Goal: Information Seeking & Learning: Learn about a topic

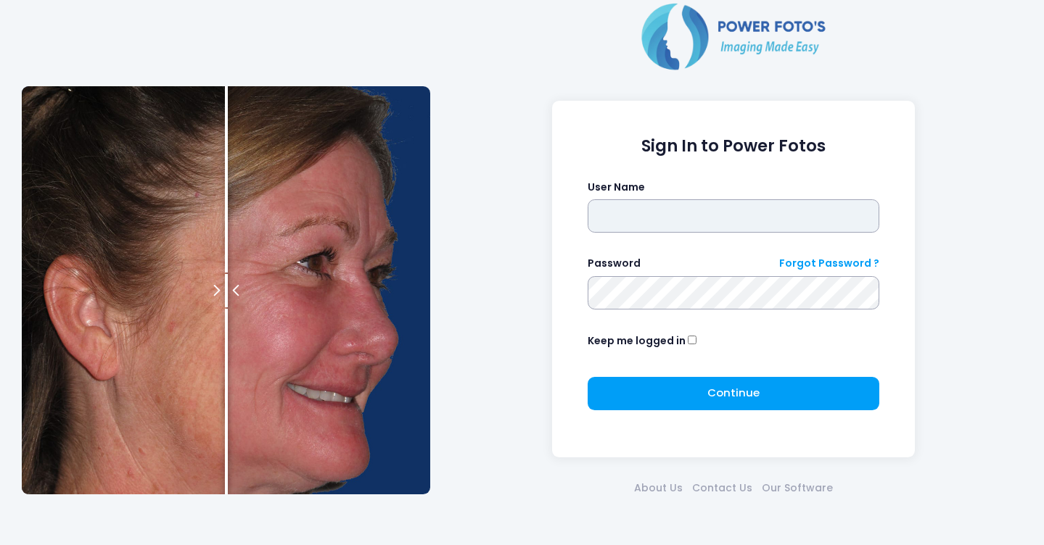
type input "*******"
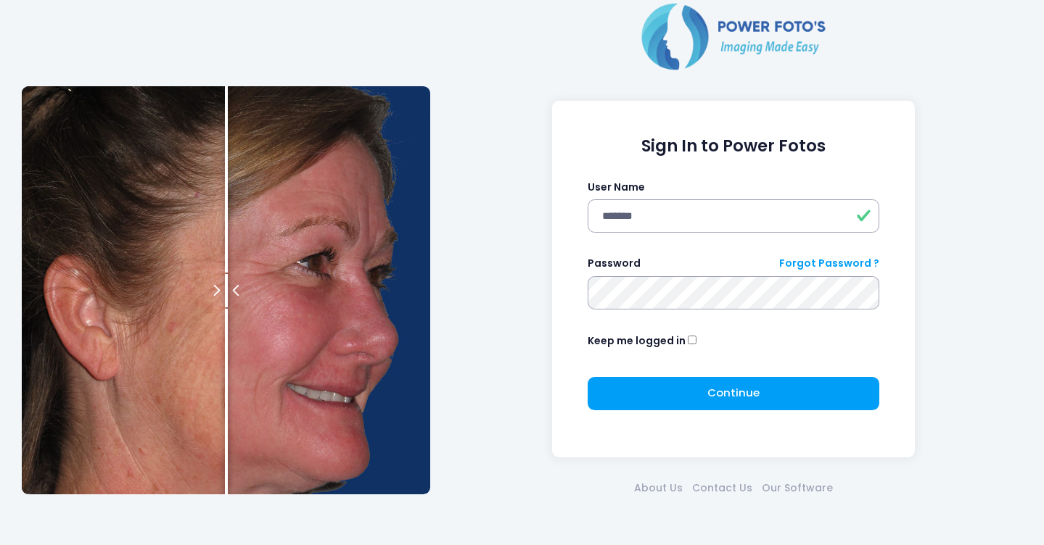
click button "submit" at bounding box center [0, 0] width 0 height 0
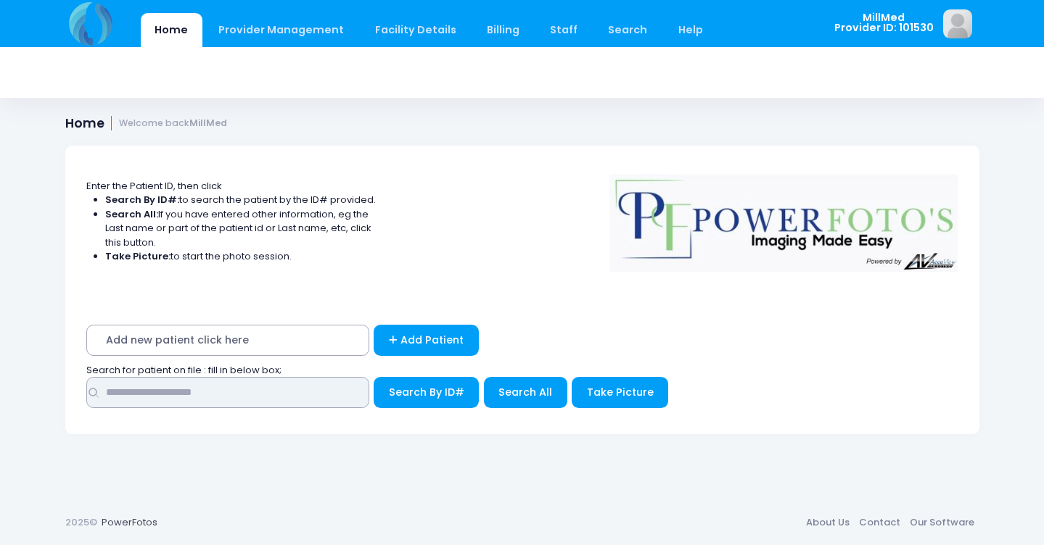
click at [265, 387] on input "text" at bounding box center [227, 392] width 283 height 31
type input "*****"
click at [543, 385] on span "Search All" at bounding box center [525, 392] width 54 height 15
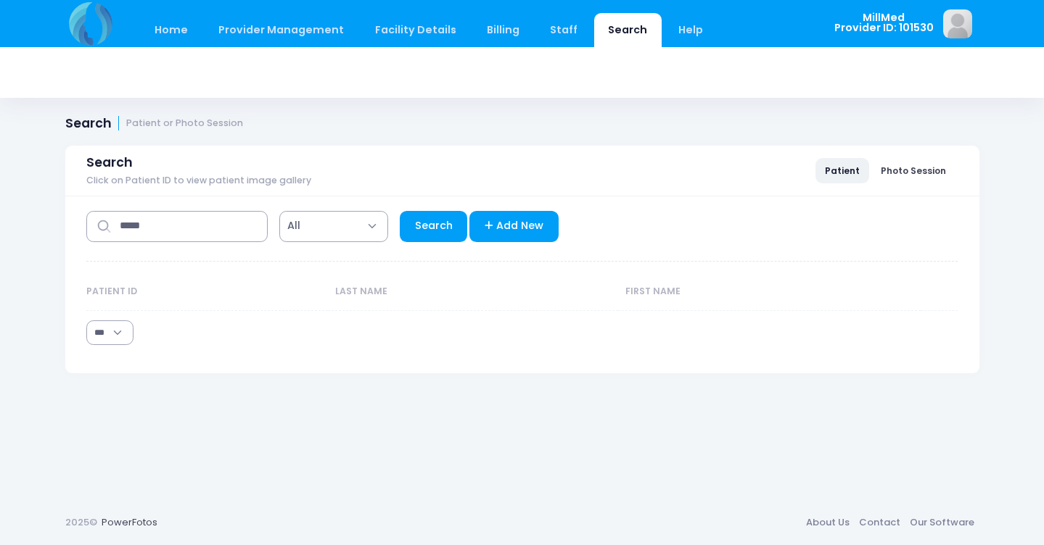
select select "***"
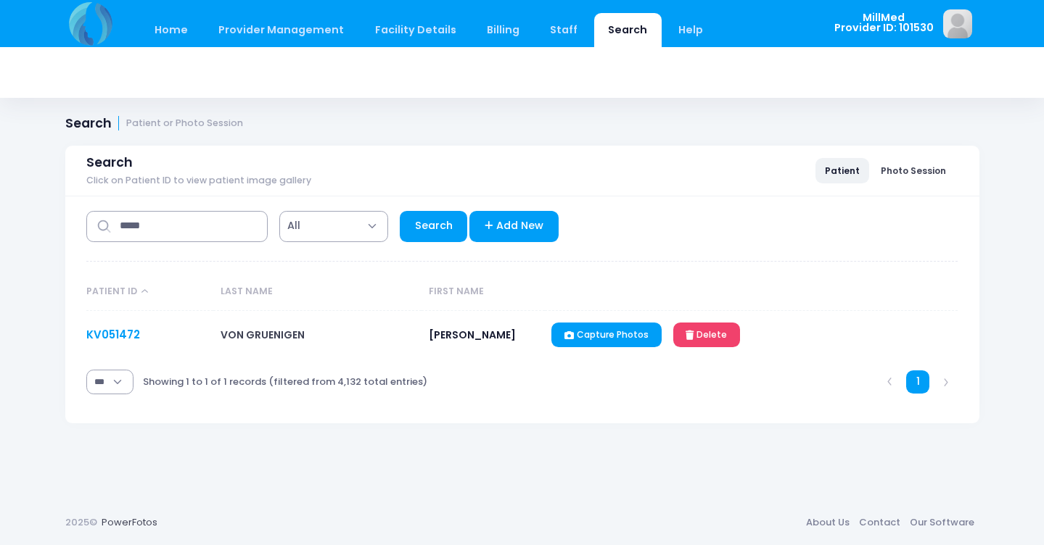
click at [126, 338] on link "KV051472" at bounding box center [113, 334] width 54 height 15
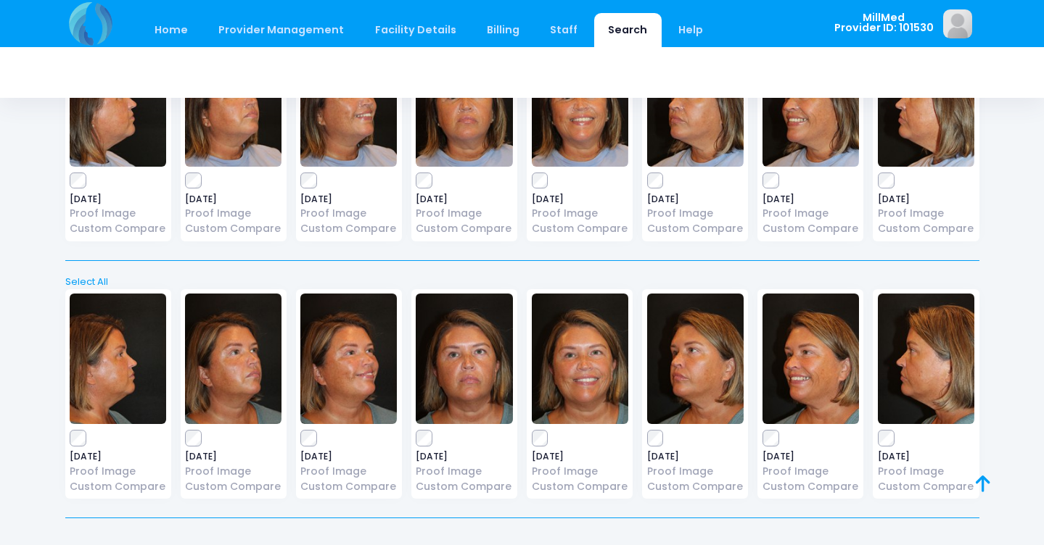
scroll to position [2200, 0]
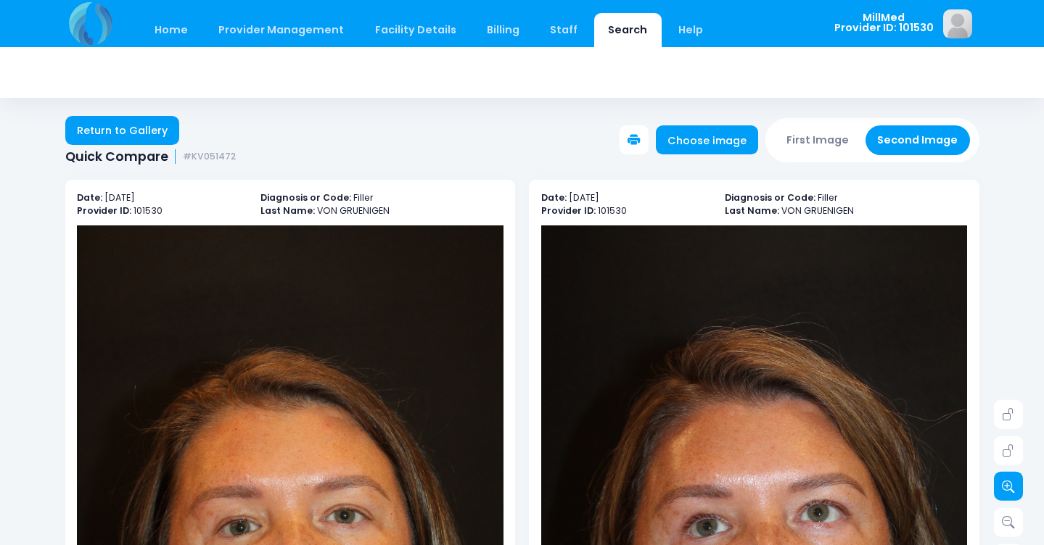
click at [1009, 487] on icon at bounding box center [1008, 486] width 13 height 13
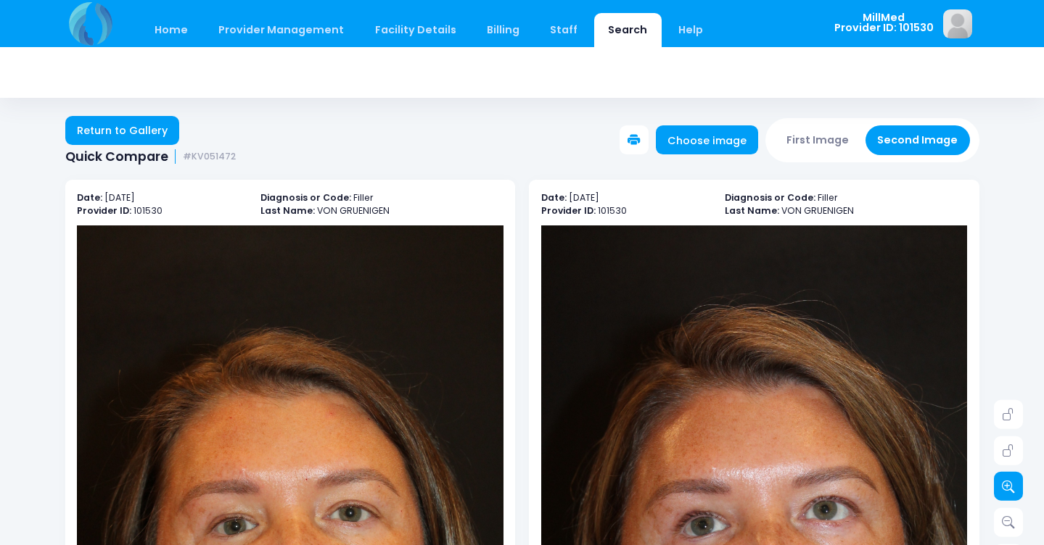
click at [1009, 486] on icon at bounding box center [1008, 486] width 13 height 13
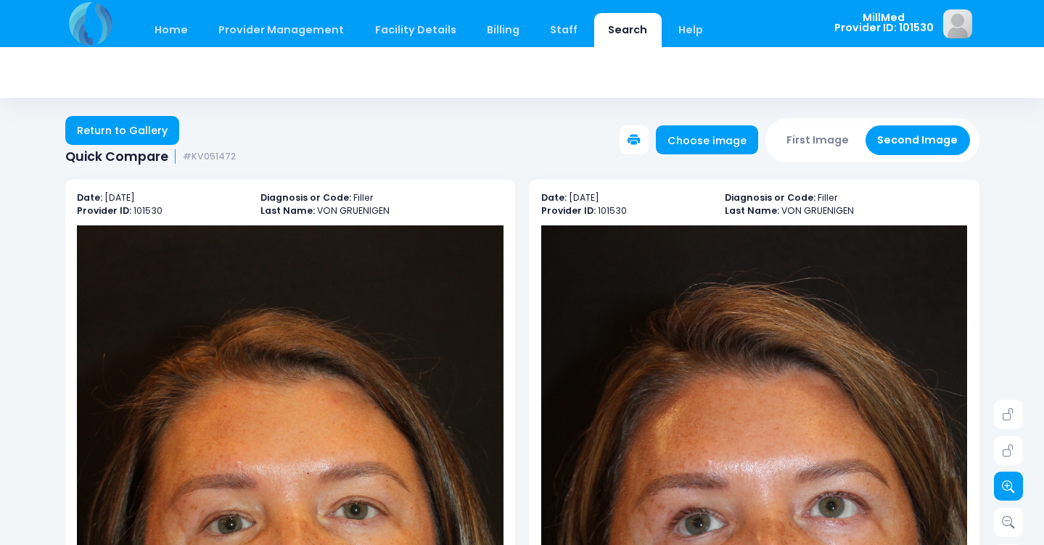
click at [1009, 486] on icon at bounding box center [1008, 486] width 13 height 13
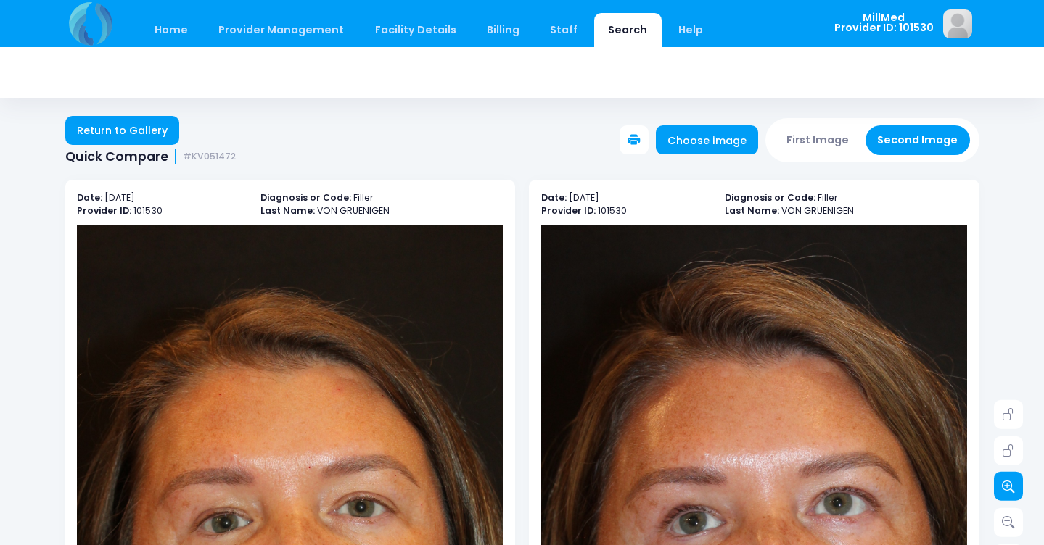
click at [1009, 485] on icon at bounding box center [1008, 486] width 13 height 13
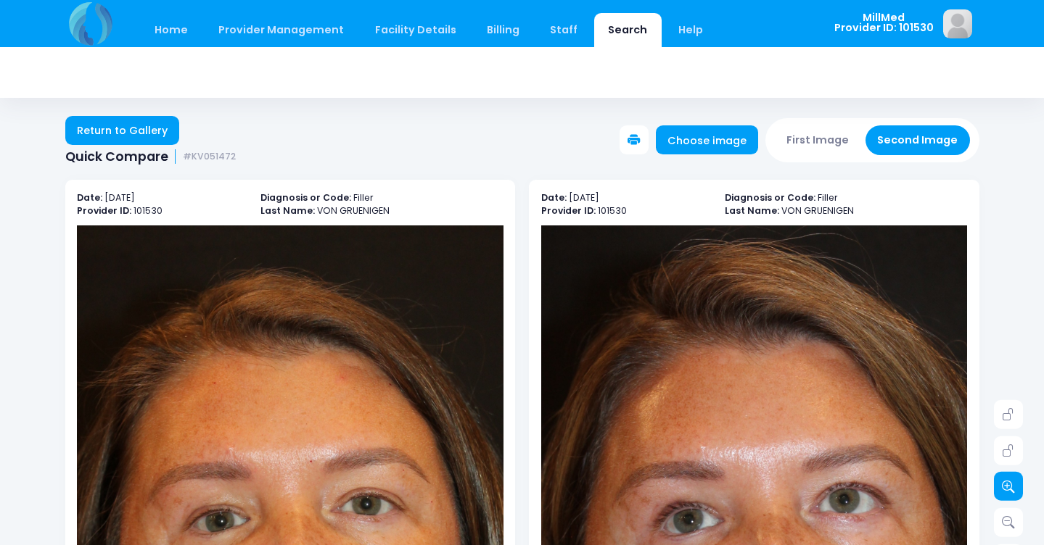
click at [1009, 485] on icon at bounding box center [1008, 486] width 13 height 13
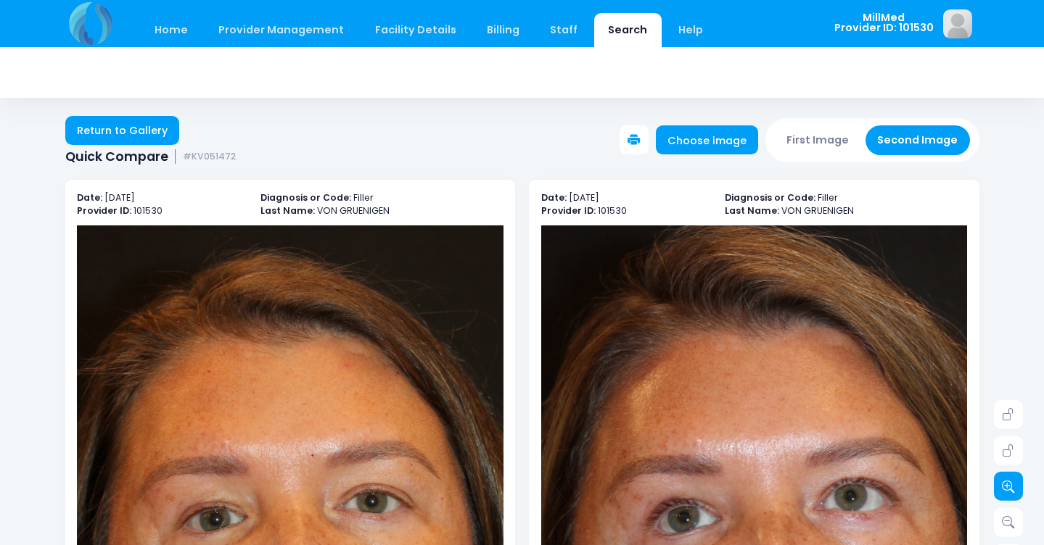
click at [1009, 485] on icon at bounding box center [1008, 486] width 13 height 13
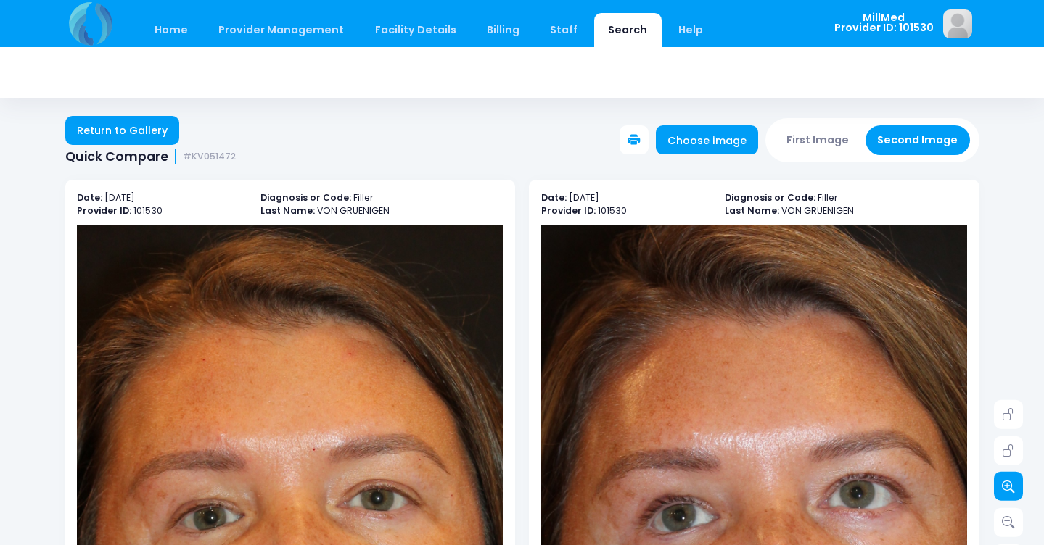
click at [1009, 485] on icon at bounding box center [1008, 486] width 13 height 13
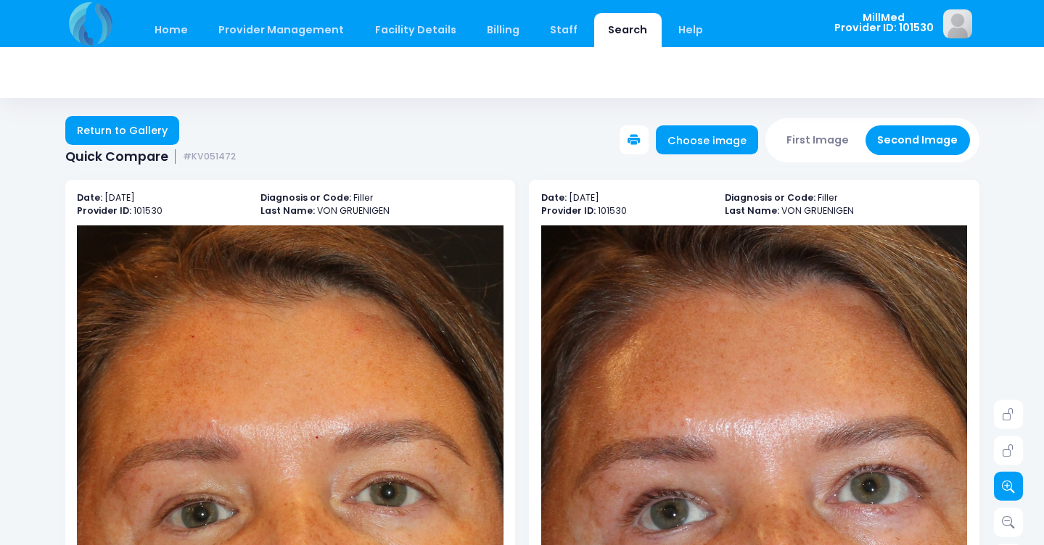
click at [1009, 485] on icon at bounding box center [1008, 486] width 13 height 13
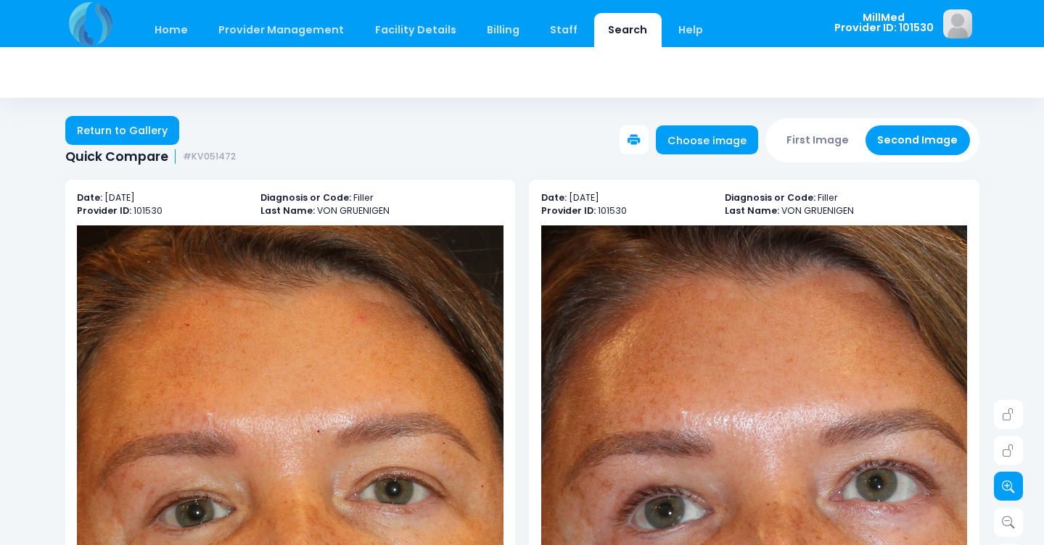
click at [1009, 485] on icon at bounding box center [1008, 486] width 13 height 13
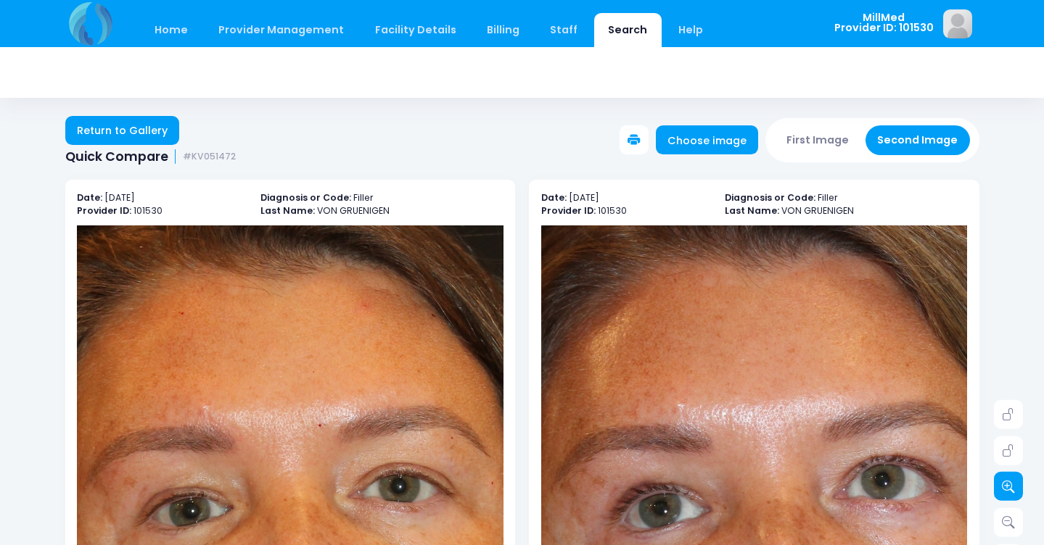
click at [1009, 485] on icon at bounding box center [1008, 486] width 13 height 13
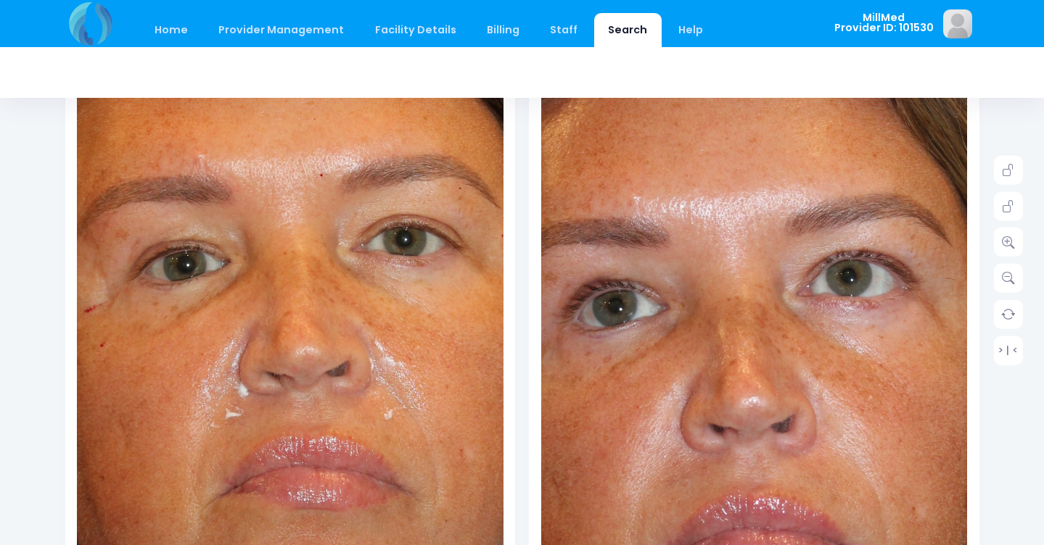
scroll to position [236, 0]
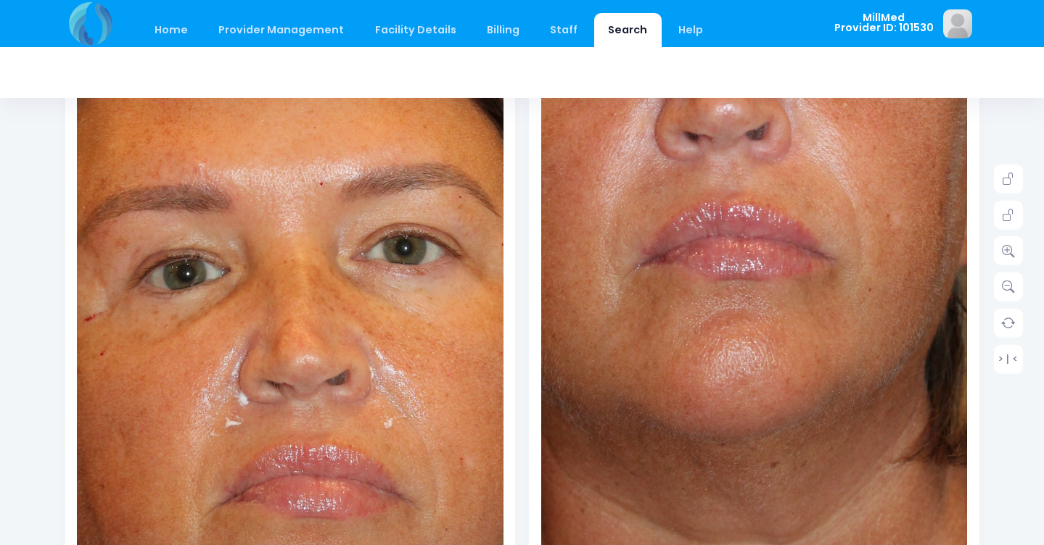
click at [814, 482] on img at bounding box center [687, 52] width 895 height 1345
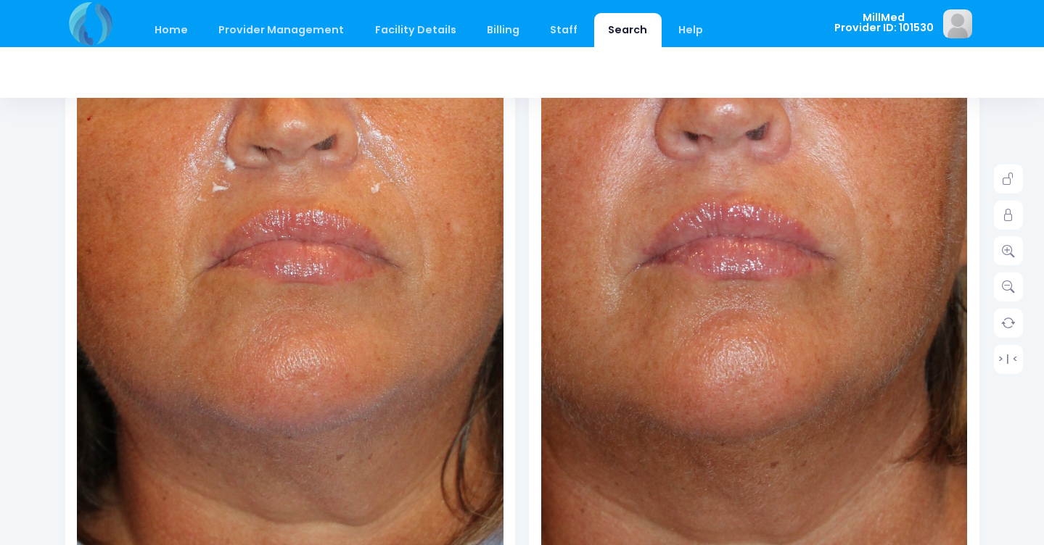
click at [302, 463] on img at bounding box center [276, 74] width 895 height 1345
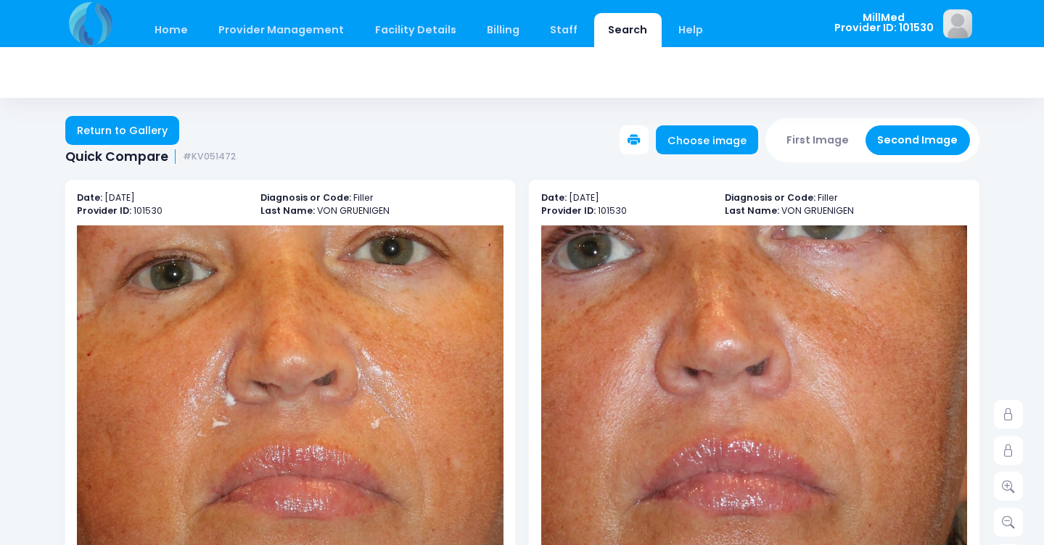
scroll to position [0, 0]
click at [128, 133] on link "Return to Gallery" at bounding box center [122, 130] width 115 height 29
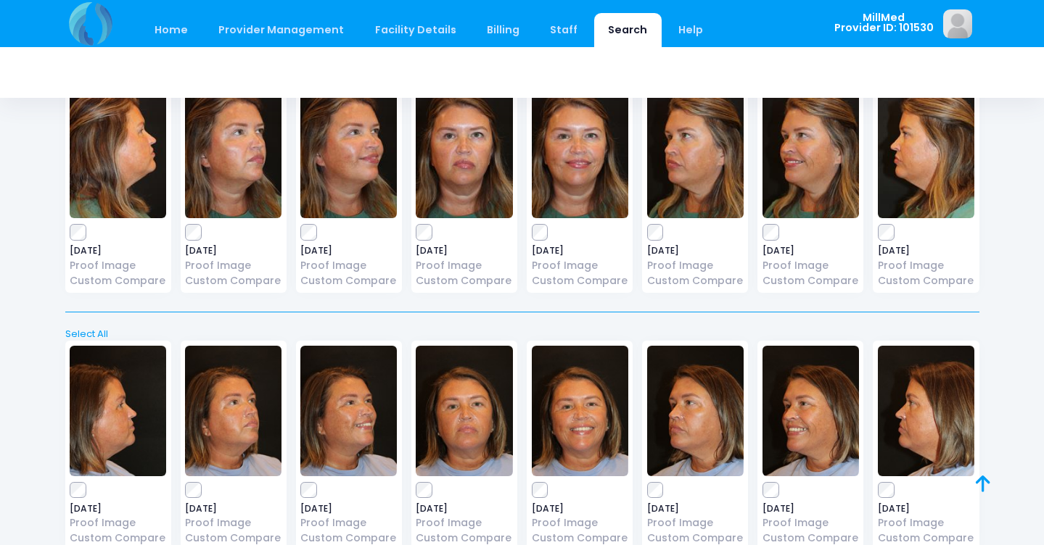
scroll to position [1919, 0]
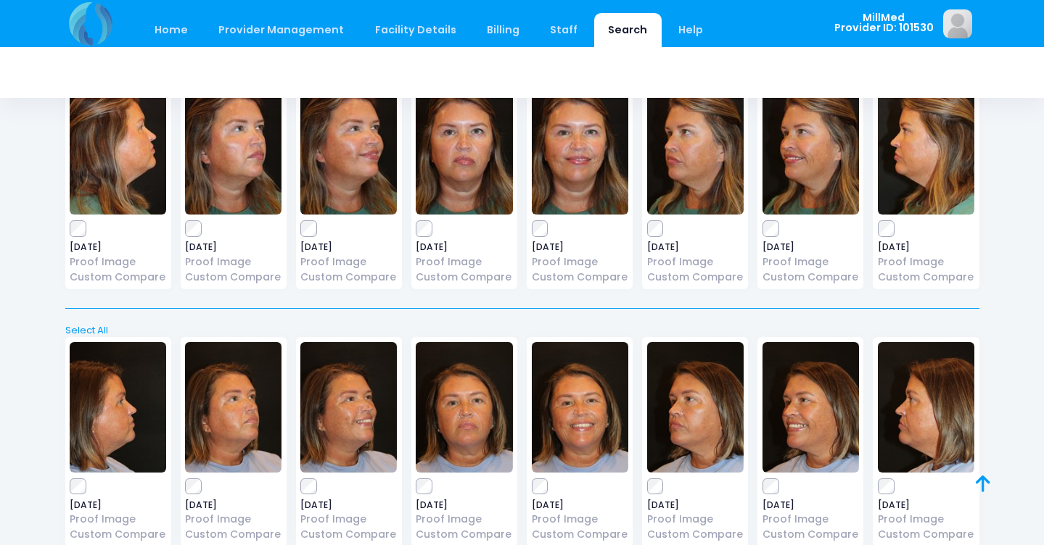
click at [475, 411] on img at bounding box center [464, 407] width 96 height 131
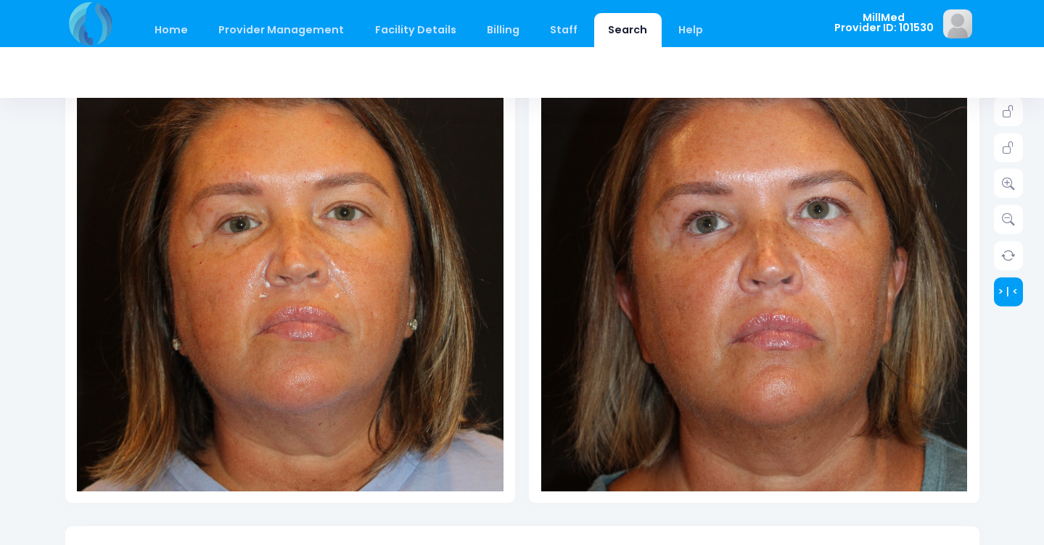
scroll to position [302, 0]
click at [1012, 174] on link at bounding box center [1008, 184] width 29 height 29
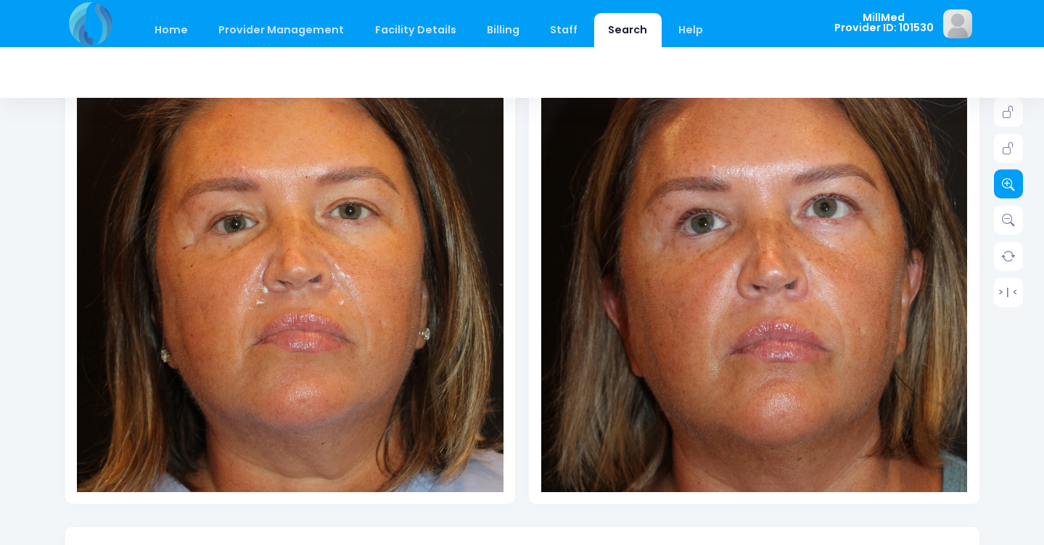
click at [1012, 174] on link at bounding box center [1008, 184] width 29 height 29
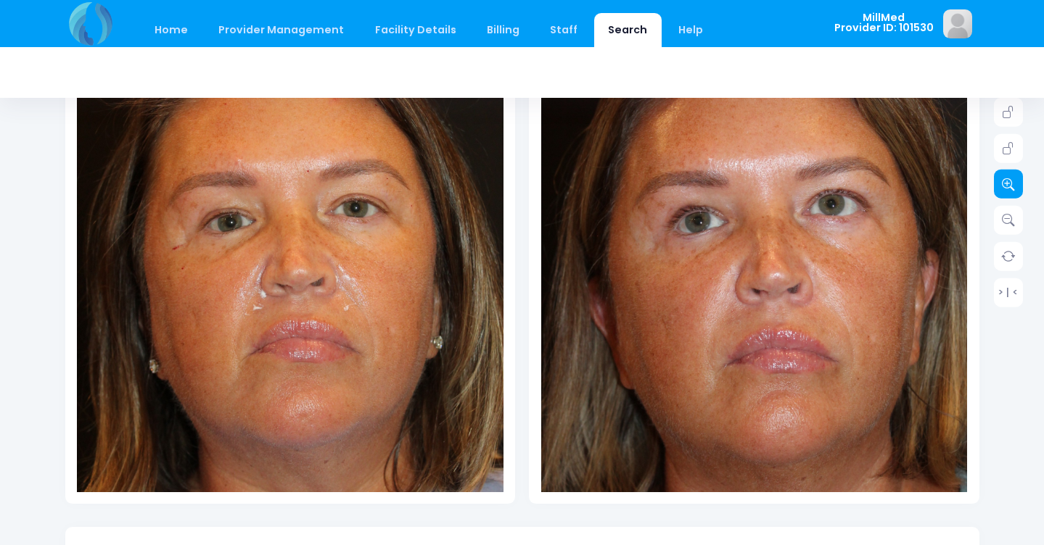
click at [1012, 174] on link at bounding box center [1008, 184] width 29 height 29
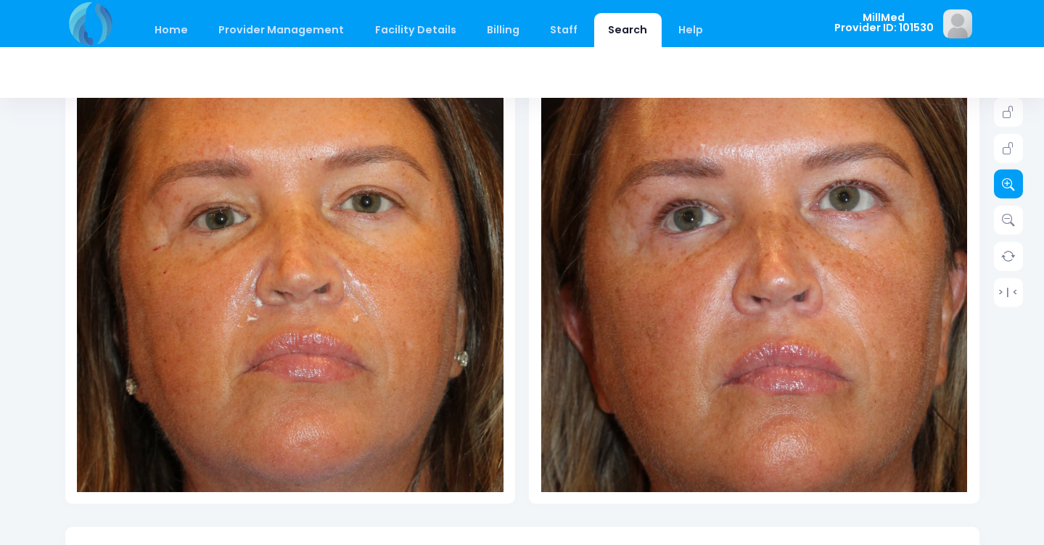
click at [1012, 174] on link at bounding box center [1008, 184] width 29 height 29
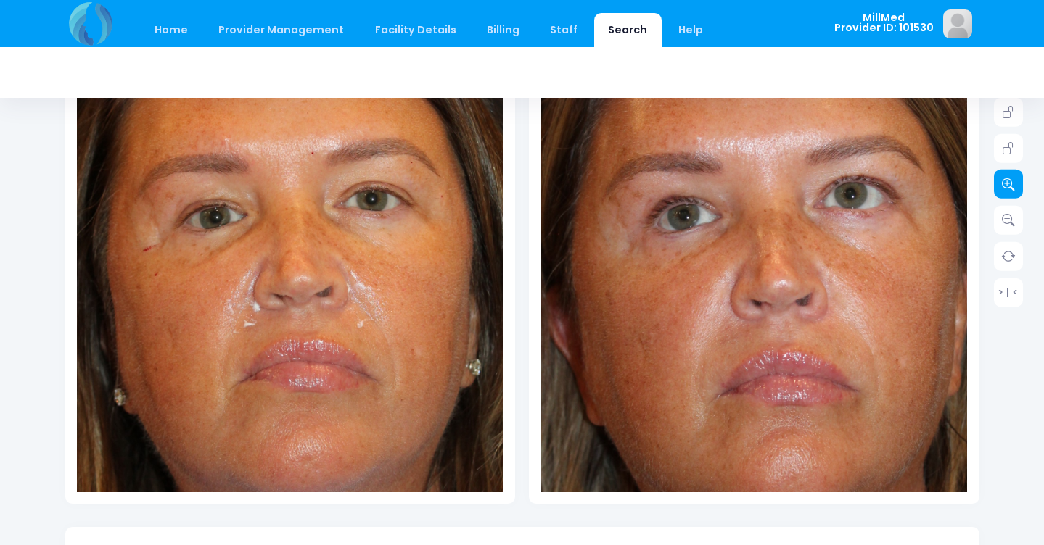
click at [1012, 174] on link at bounding box center [1008, 184] width 29 height 29
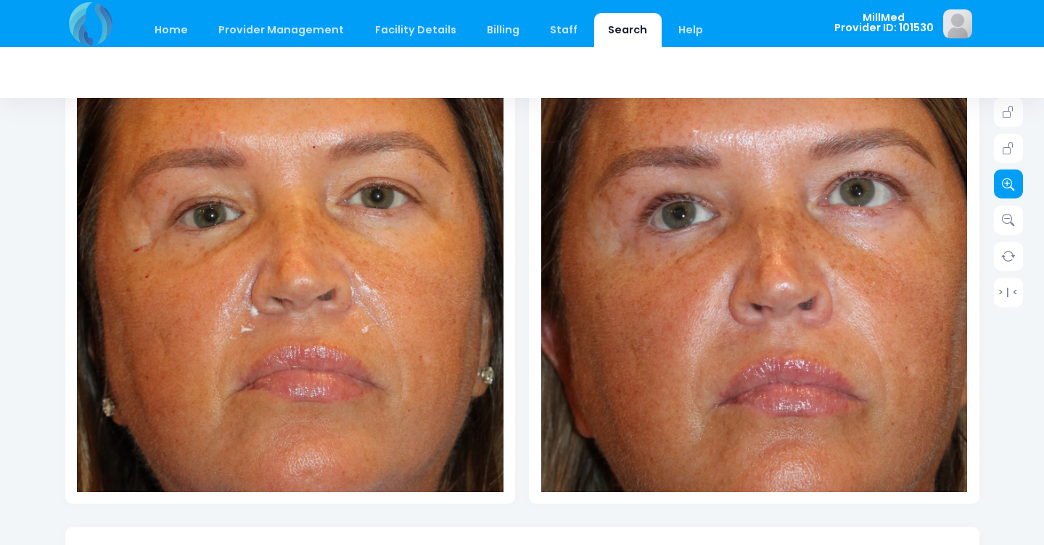
click at [1012, 174] on link at bounding box center [1008, 184] width 29 height 29
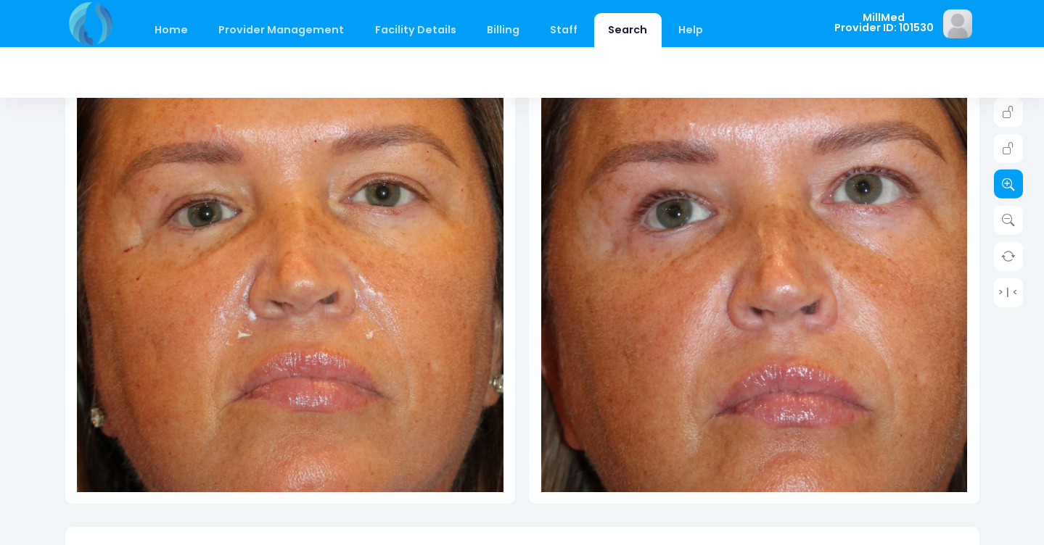
click at [1012, 174] on link at bounding box center [1008, 184] width 29 height 29
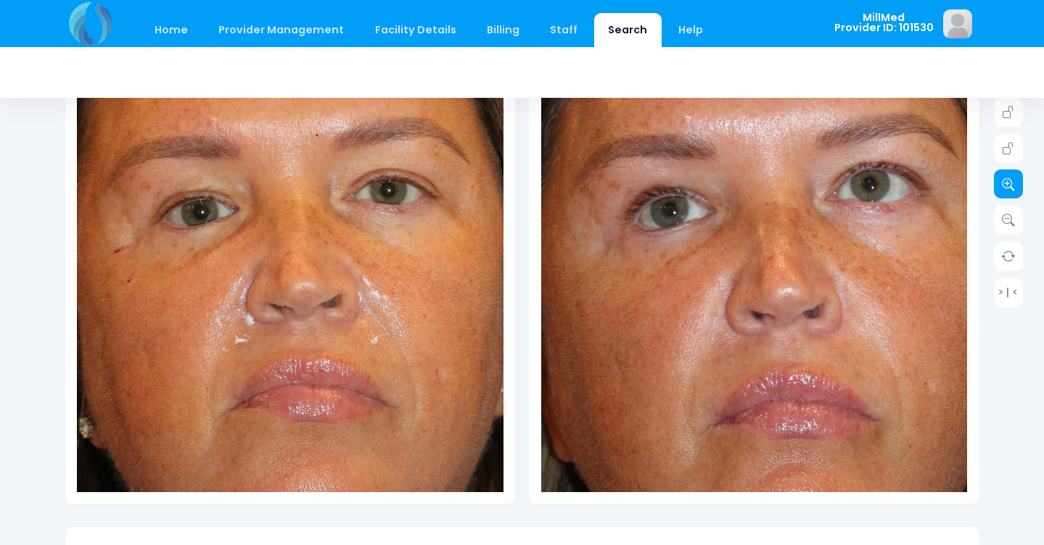
click at [1012, 174] on link at bounding box center [1008, 184] width 29 height 29
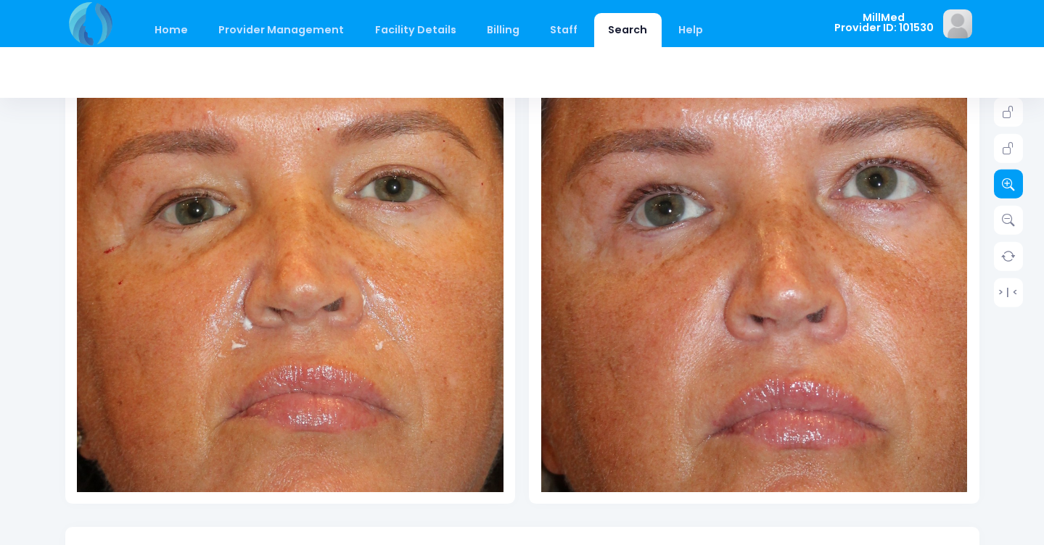
click at [1012, 174] on link at bounding box center [1008, 184] width 29 height 29
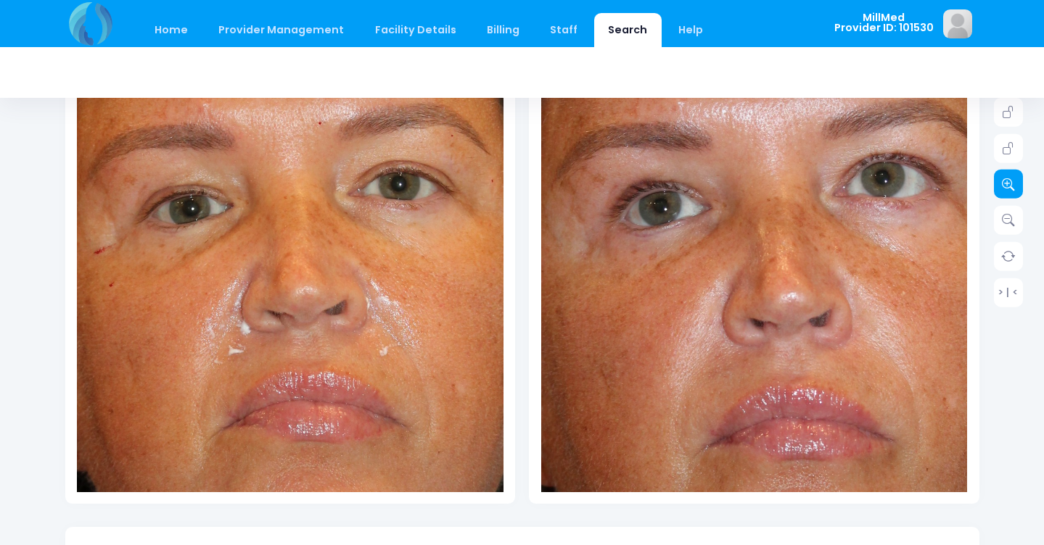
click at [1007, 179] on link at bounding box center [1008, 184] width 29 height 29
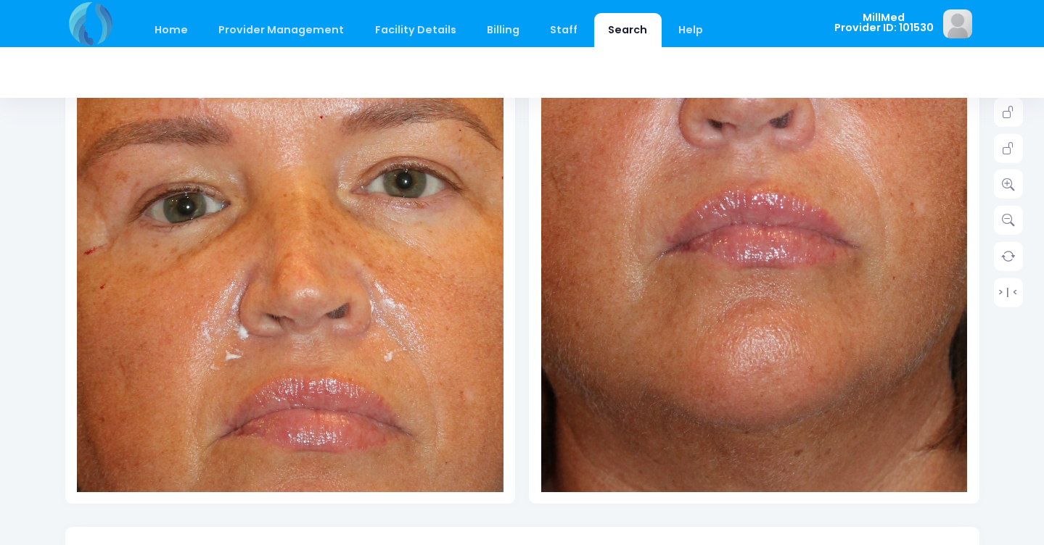
click at [792, 371] on img at bounding box center [711, 40] width 895 height 1345
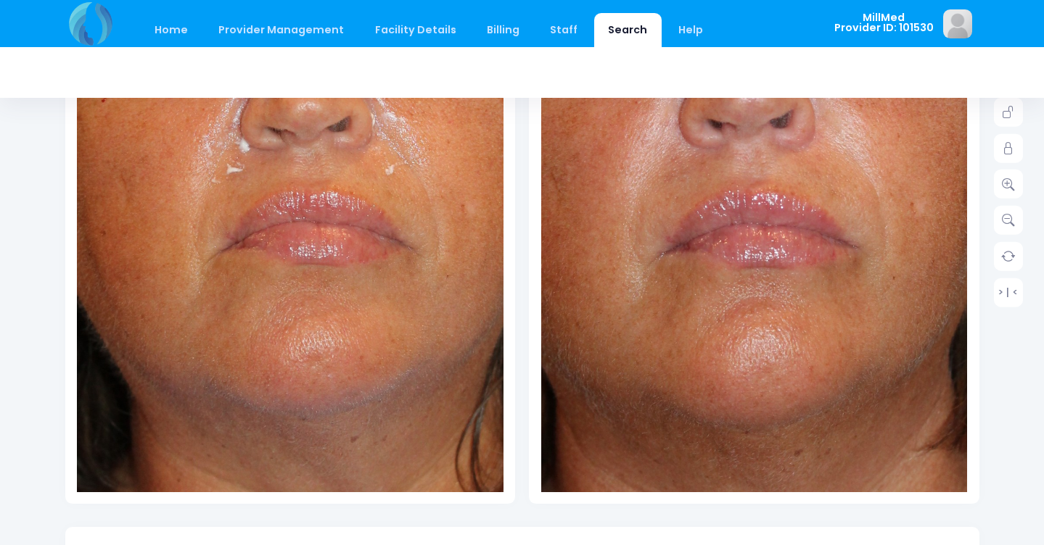
click at [289, 358] on img at bounding box center [290, 56] width 895 height 1345
click at [1007, 115] on icon at bounding box center [1008, 112] width 13 height 13
click at [1007, 148] on icon at bounding box center [1008, 148] width 13 height 13
click at [1006, 182] on icon at bounding box center [1008, 184] width 13 height 13
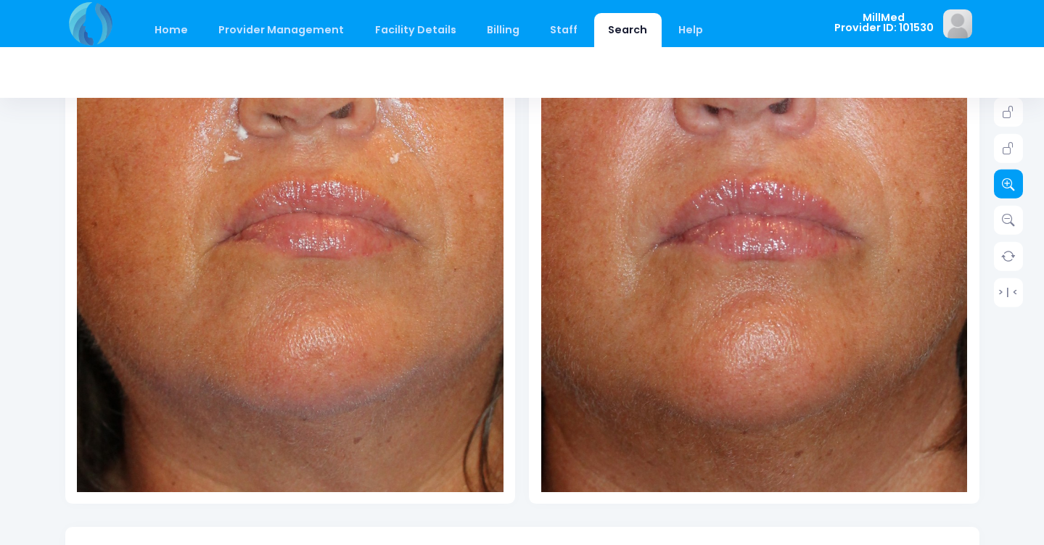
click at [1006, 182] on icon at bounding box center [1008, 184] width 13 height 13
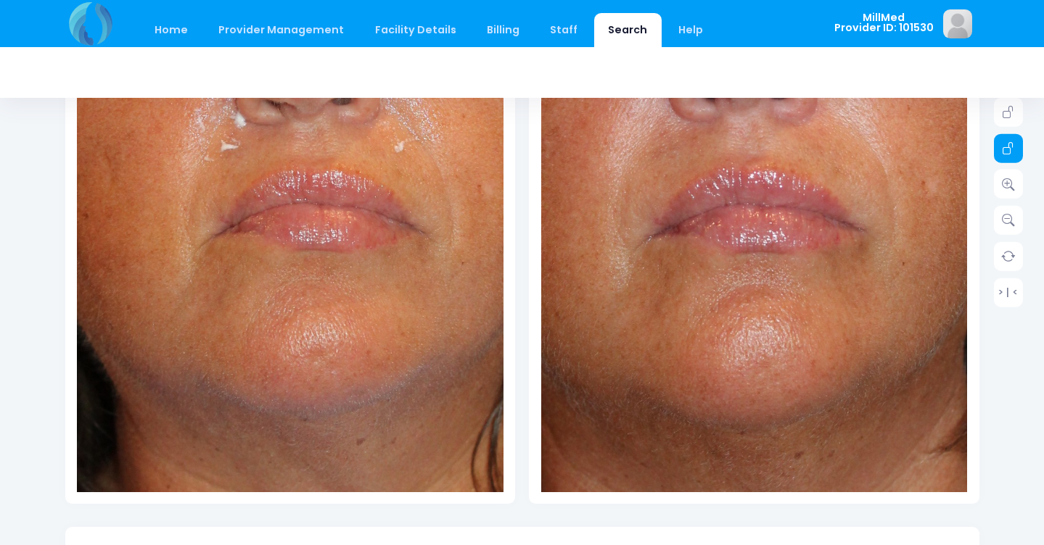
click at [1007, 152] on icon at bounding box center [1008, 148] width 13 height 13
click at [1009, 120] on link at bounding box center [1008, 112] width 29 height 29
